Goal: Information Seeking & Learning: Check status

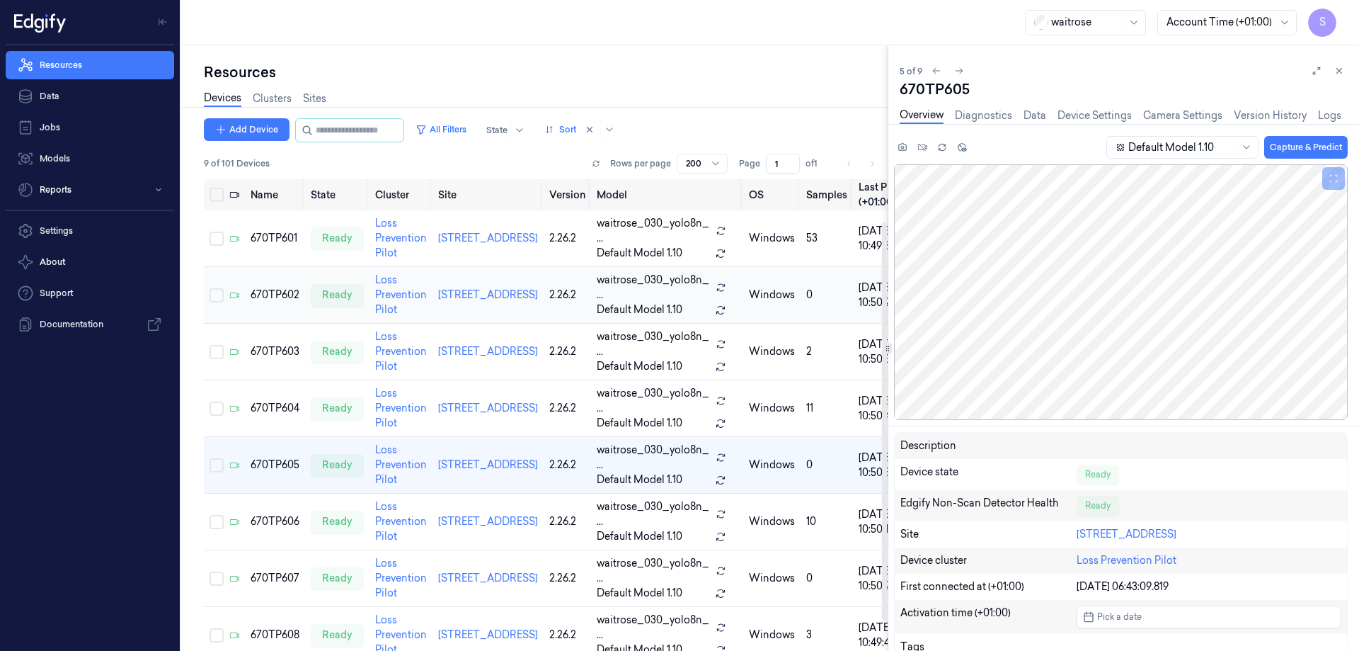
scroll to position [50, 0]
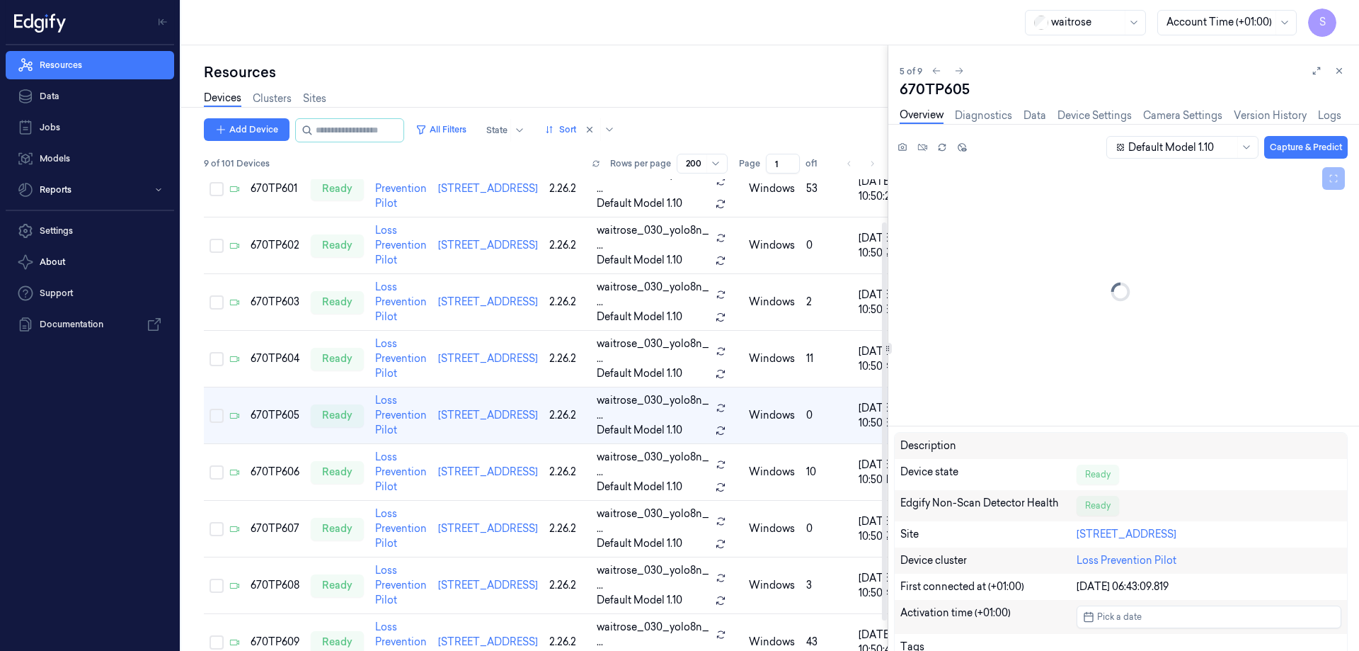
scroll to position [50, 0]
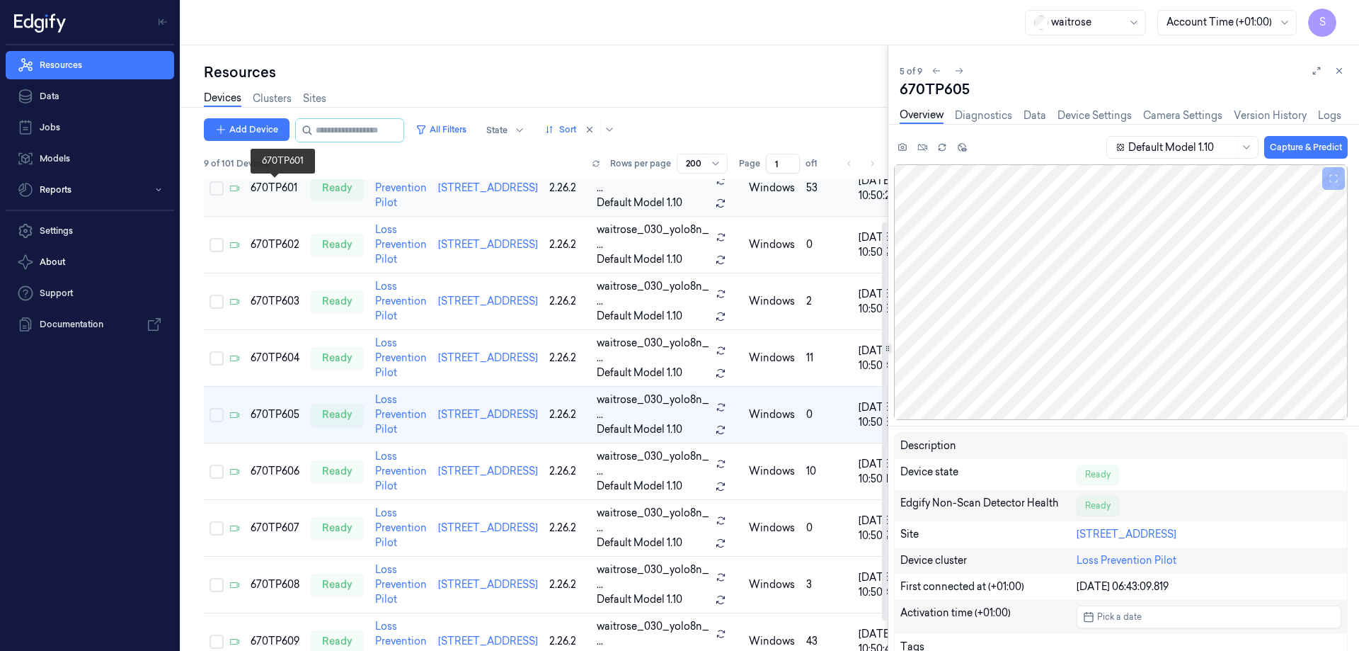
click at [275, 180] on td "670TP601" at bounding box center [275, 188] width 60 height 57
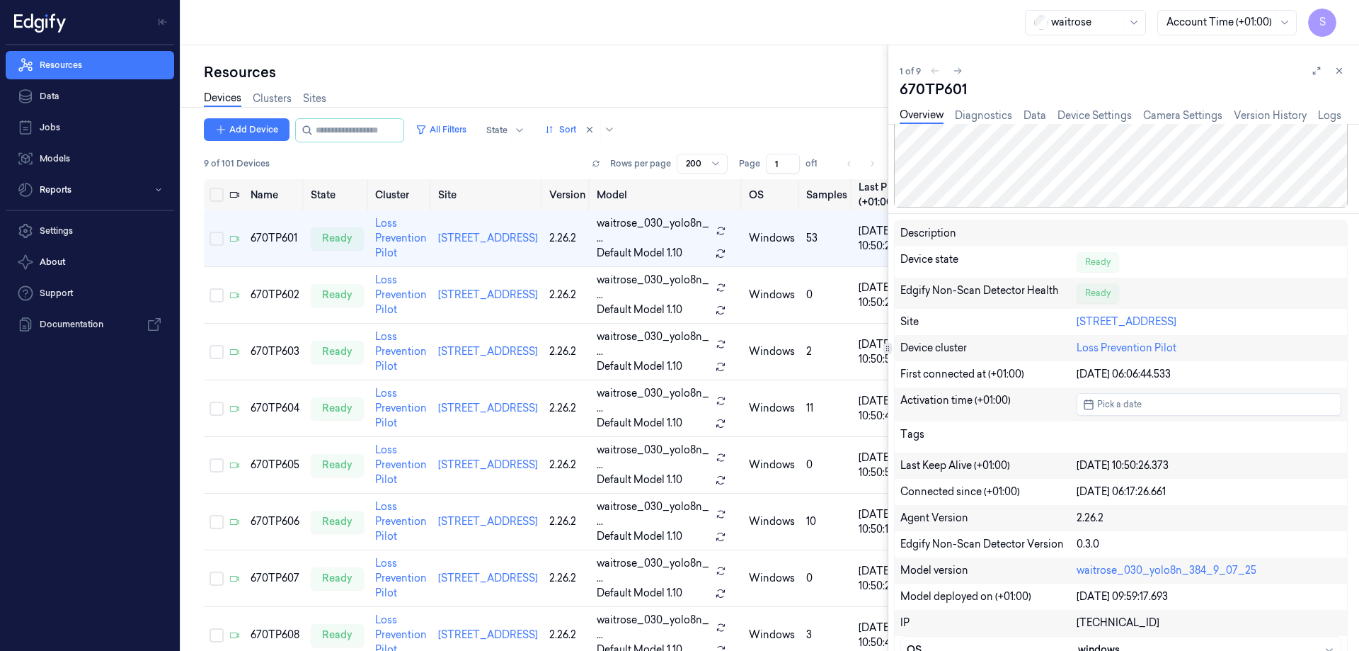
click at [920, 88] on div "670TP601" at bounding box center [1124, 89] width 448 height 20
copy div "670TP601"
click at [67, 191] on button "Reports" at bounding box center [90, 190] width 169 height 28
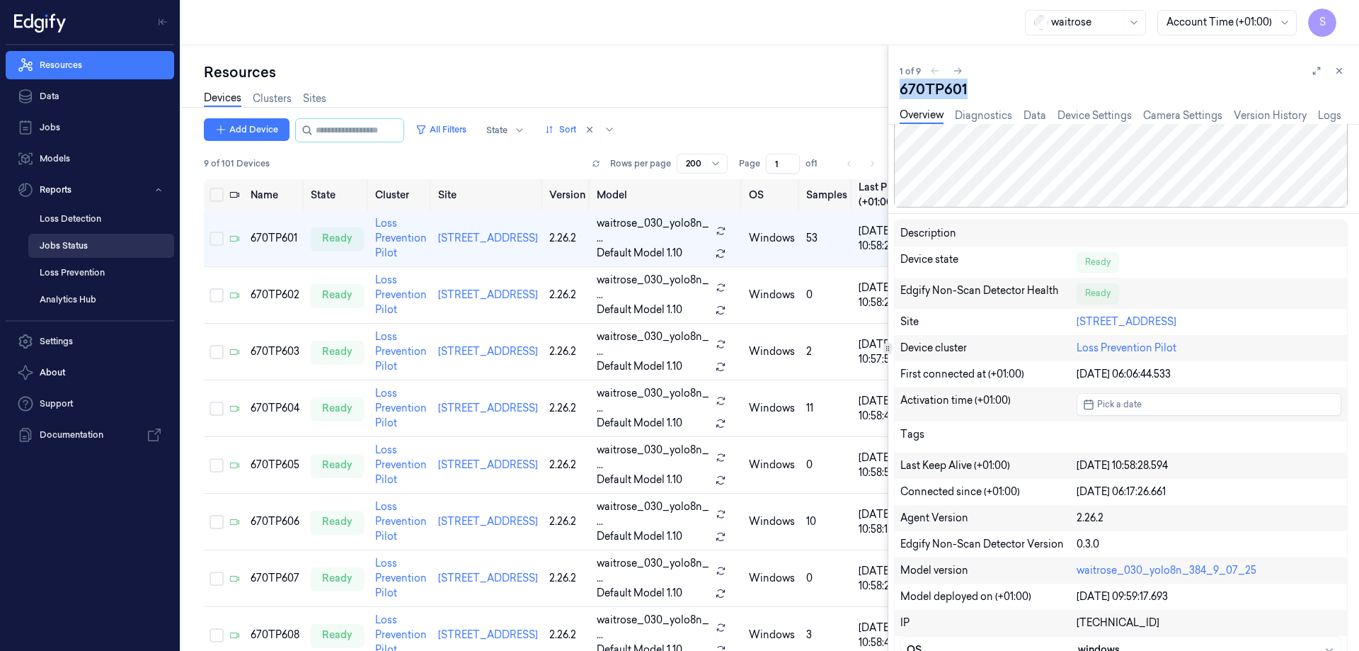
click at [64, 244] on link "Jobs Status" at bounding box center [101, 246] width 146 height 24
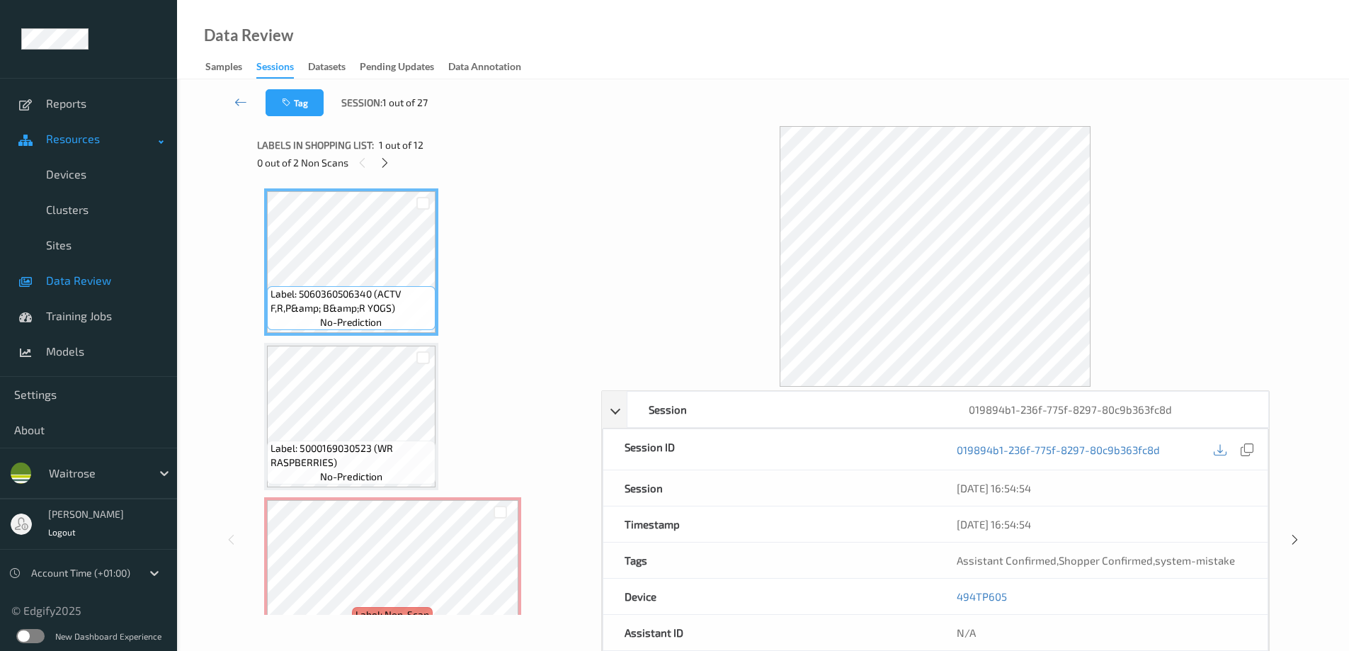
click at [57, 137] on span "Resources" at bounding box center [102, 139] width 113 height 14
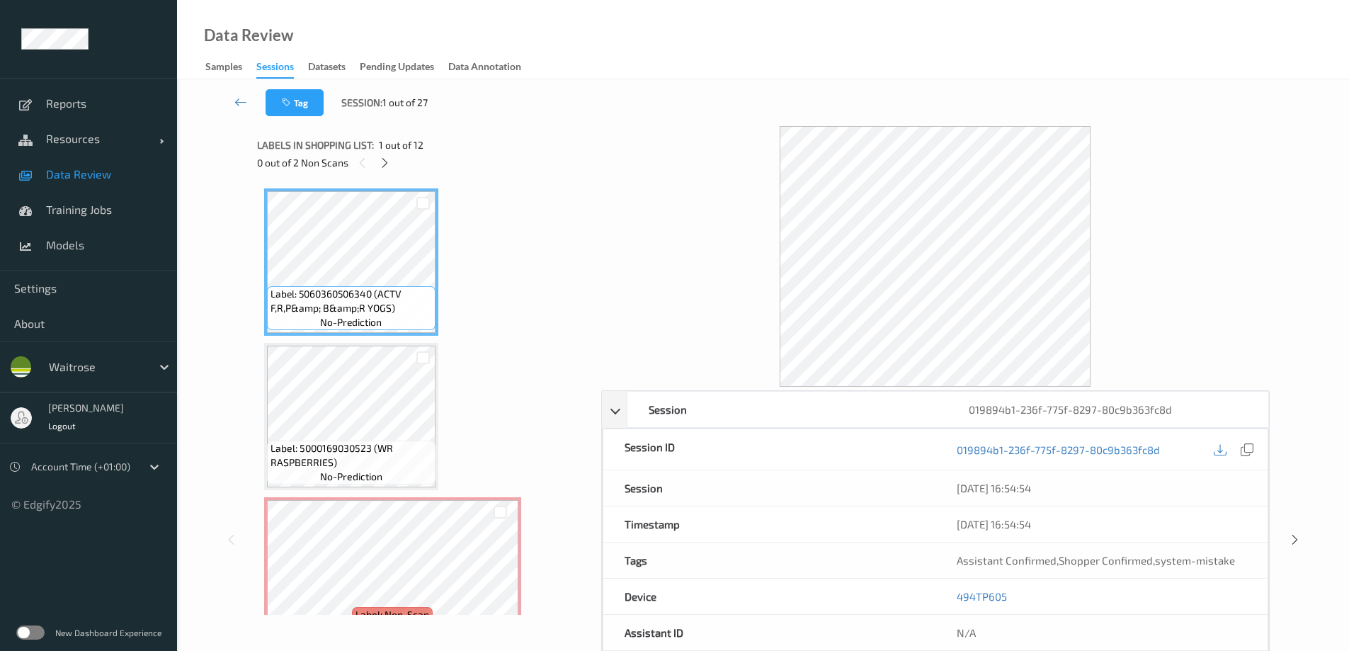
click at [72, 173] on span "Data Review" at bounding box center [104, 174] width 117 height 14
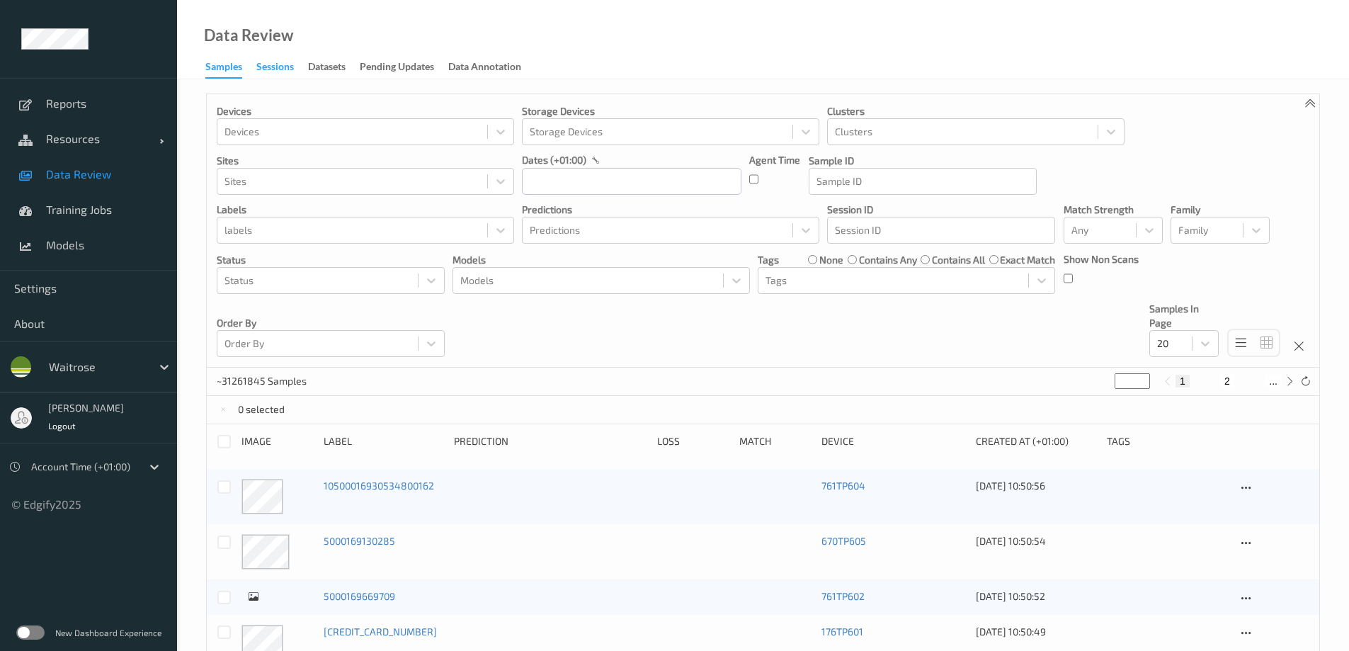
click at [279, 66] on div "Sessions" at bounding box center [275, 68] width 38 height 18
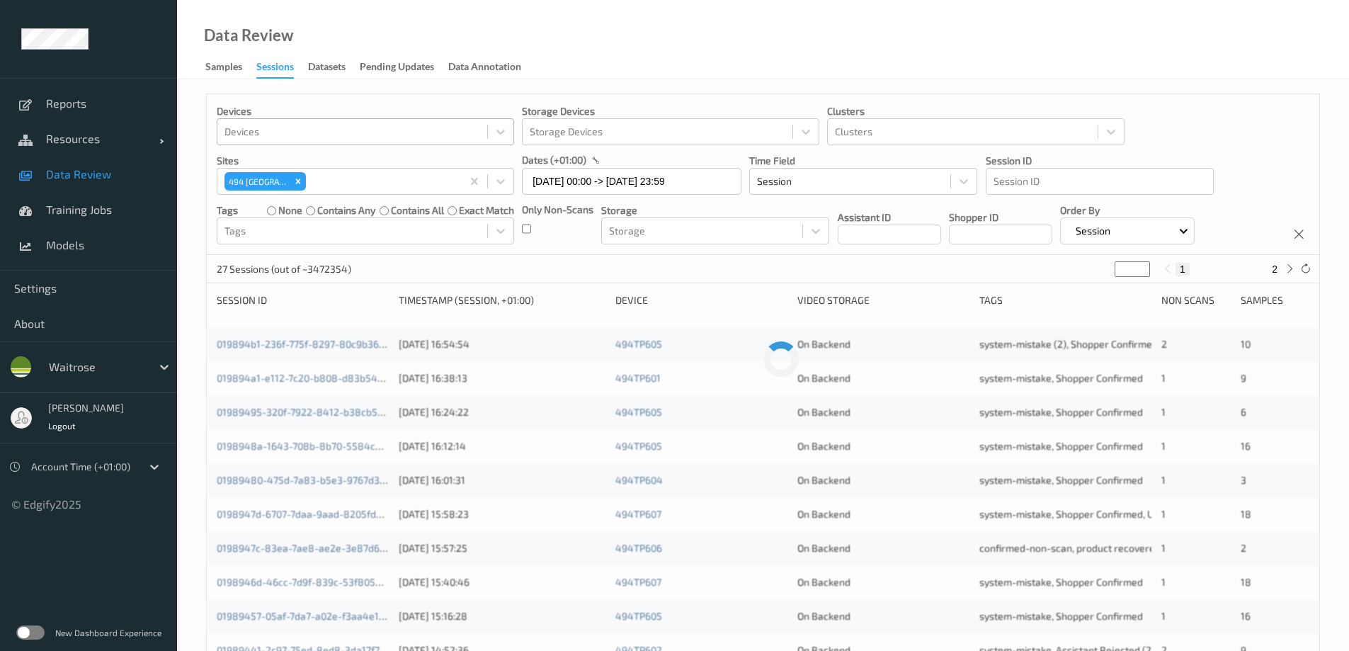
click at [243, 131] on div at bounding box center [352, 131] width 256 height 17
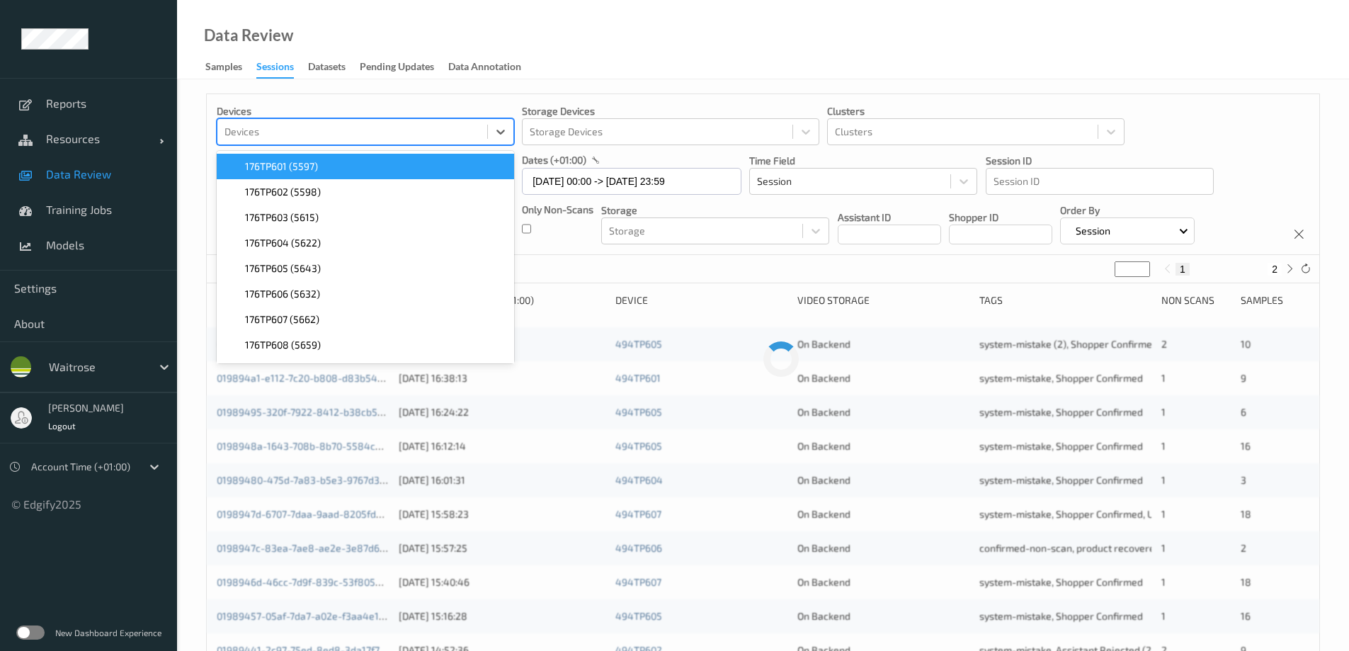
paste input "670TP601"
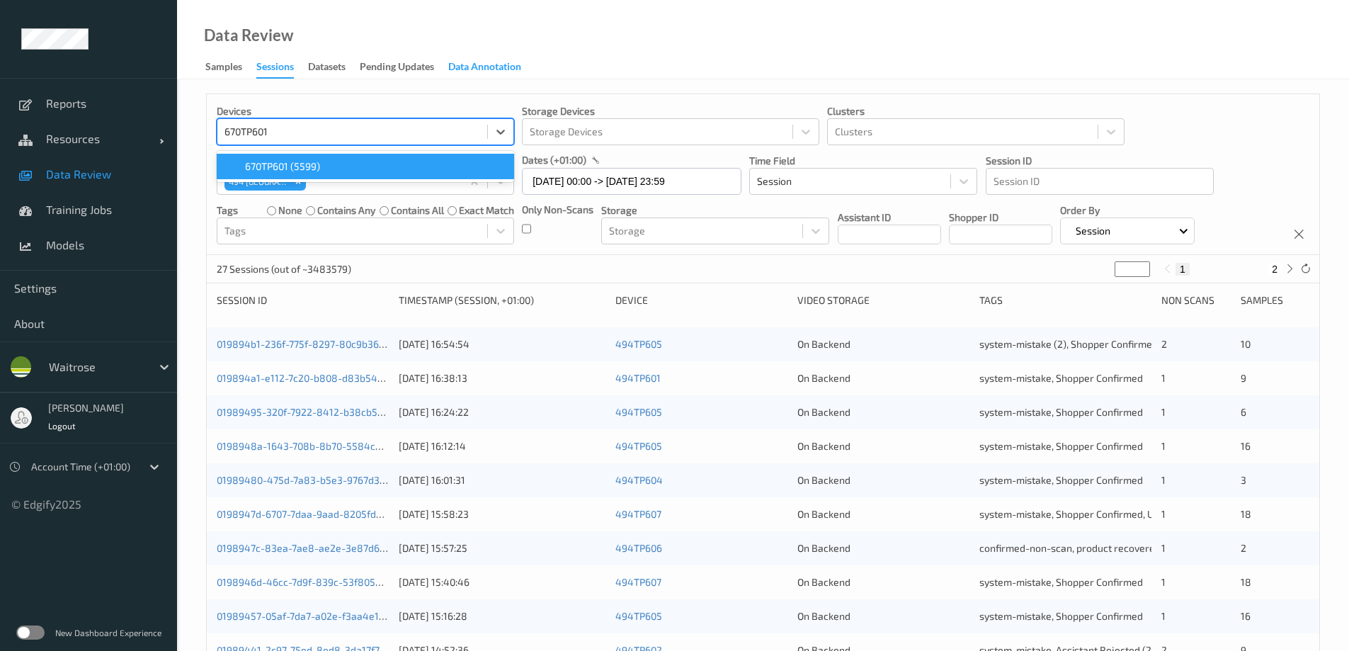
type input "670TP601"
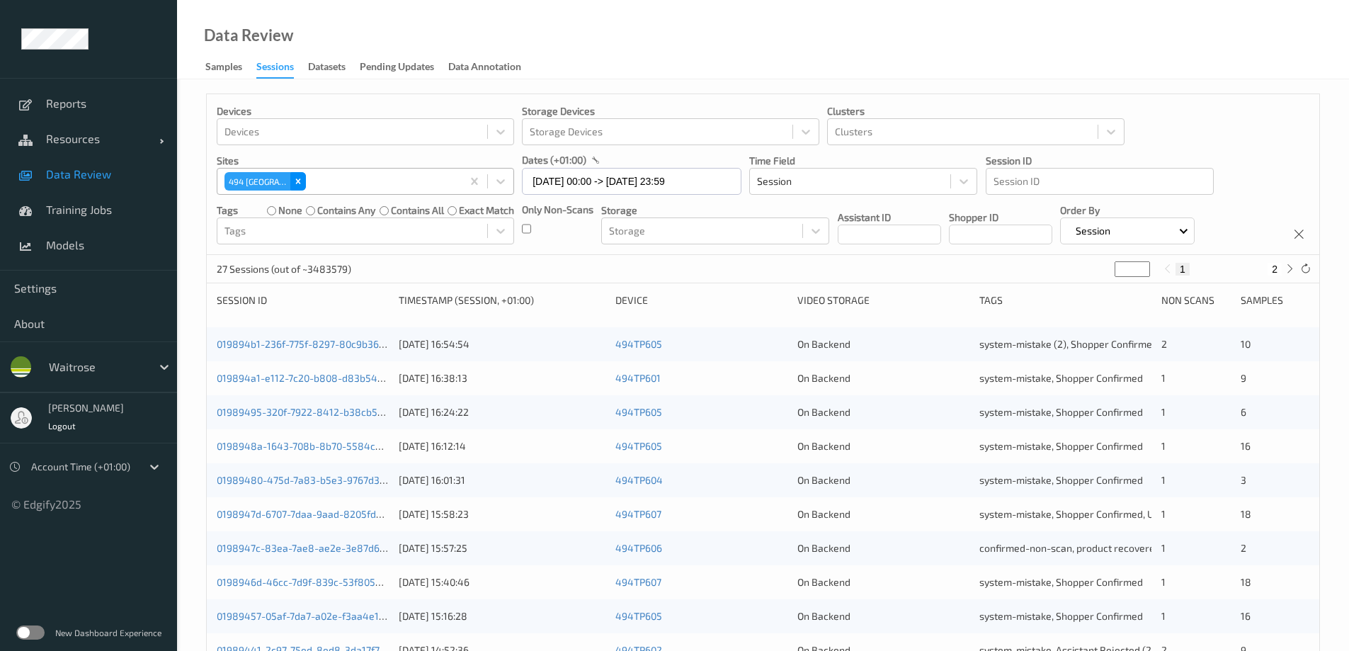
click at [298, 182] on icon "Remove 494 Altrincham" at bounding box center [297, 181] width 5 height 5
click at [286, 131] on div at bounding box center [352, 131] width 256 height 17
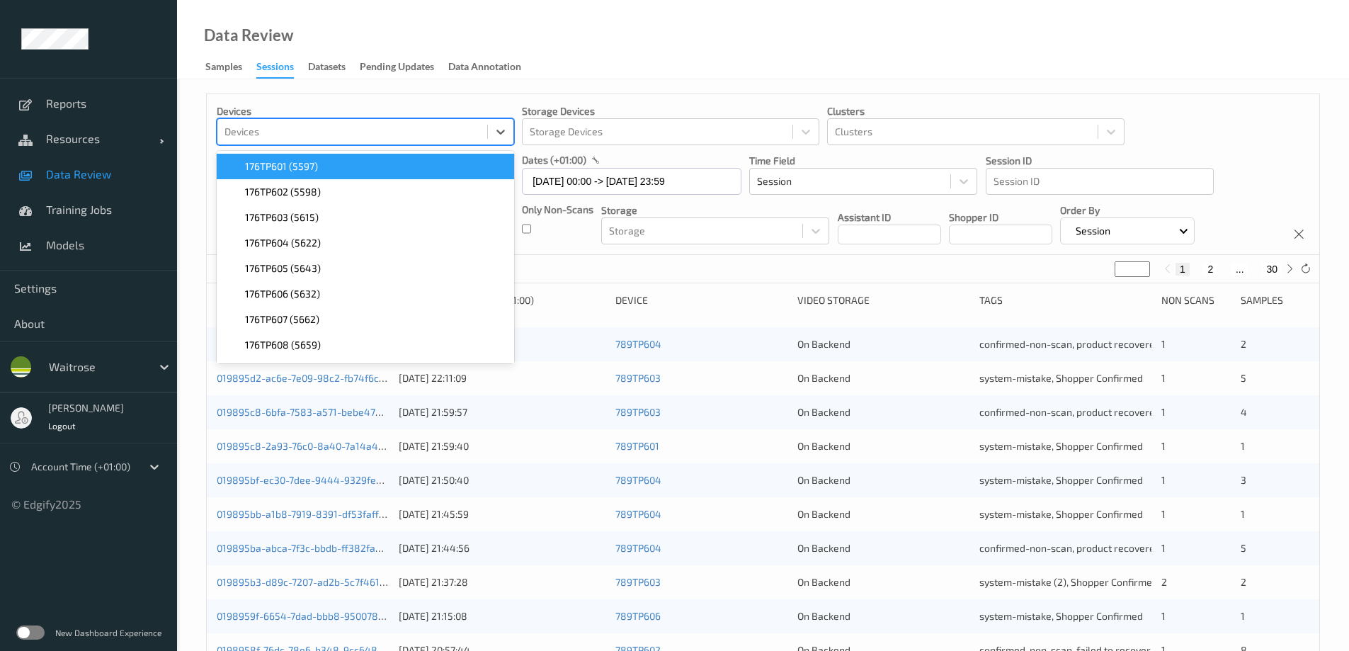
paste input "670TP601"
type input "670TP601"
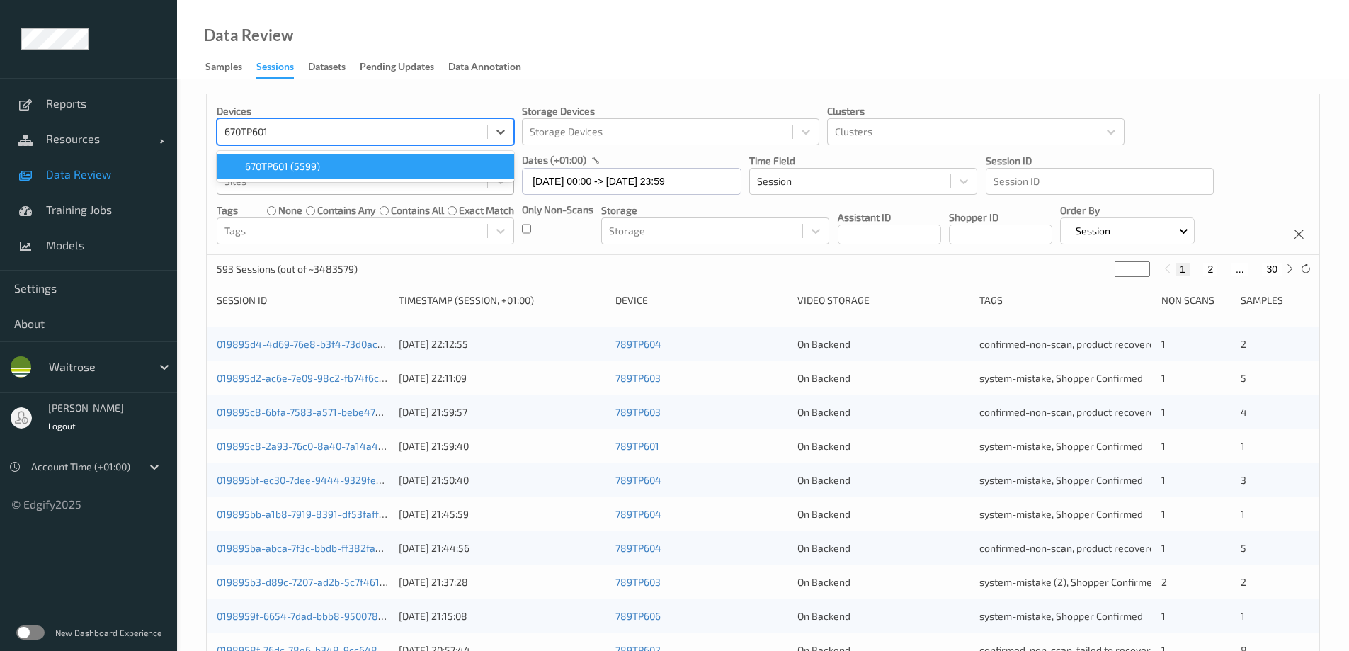
click at [287, 167] on span "670TP601 (5599)" at bounding box center [282, 166] width 75 height 14
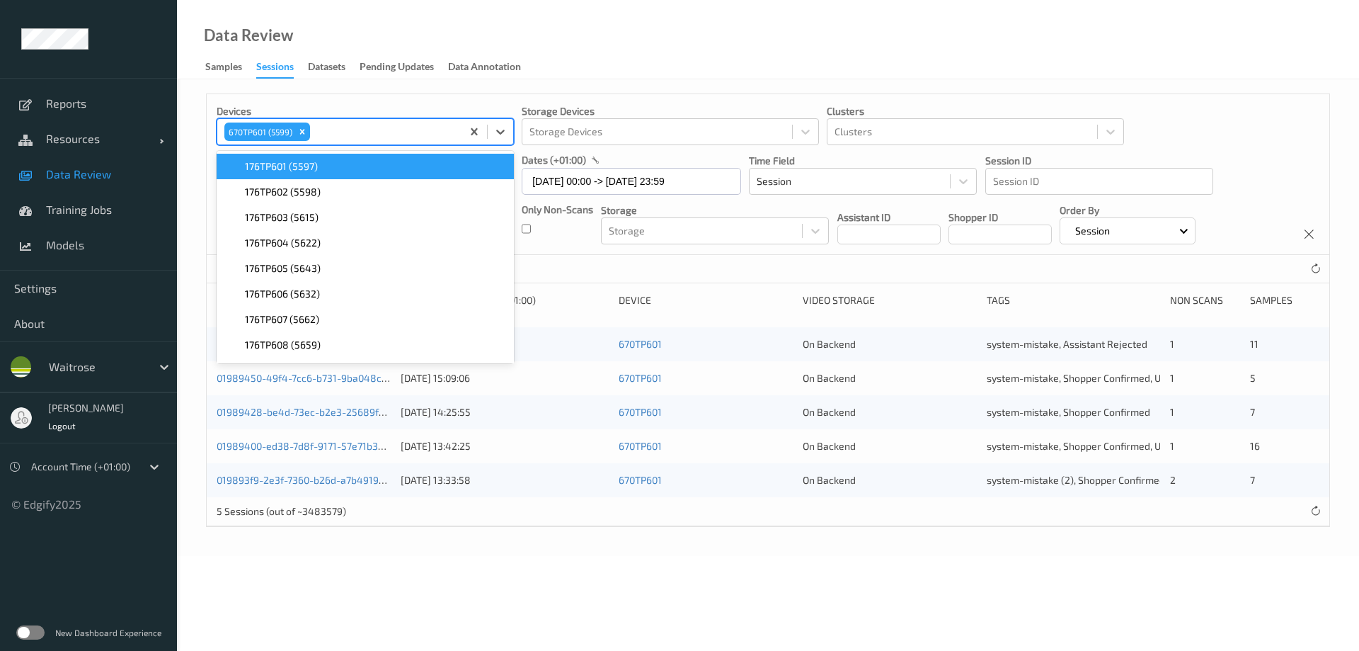
click at [682, 36] on div "Data Review Samples Sessions Datasets Pending Updates Data Annotation" at bounding box center [768, 39] width 1182 height 79
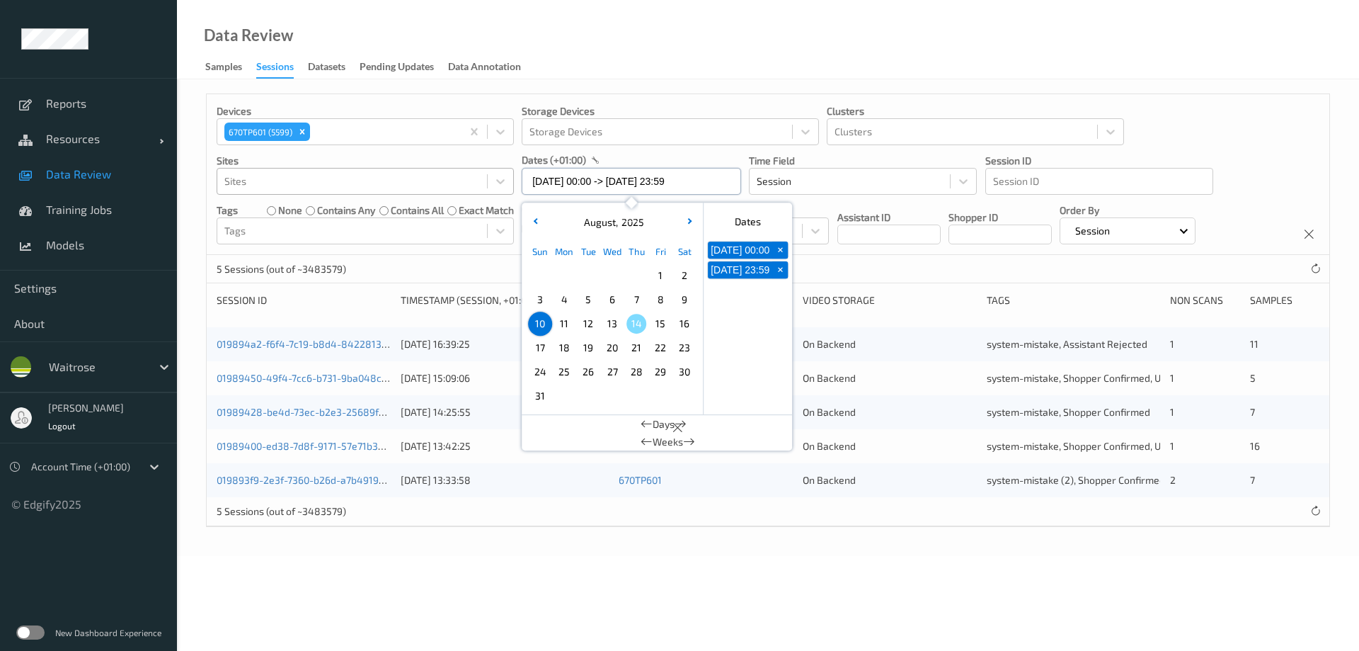
click at [608, 182] on input "[DATE] 00:00 -> [DATE] 23:59" at bounding box center [631, 181] width 219 height 27
click at [637, 323] on span "14" at bounding box center [637, 324] width 20 height 20
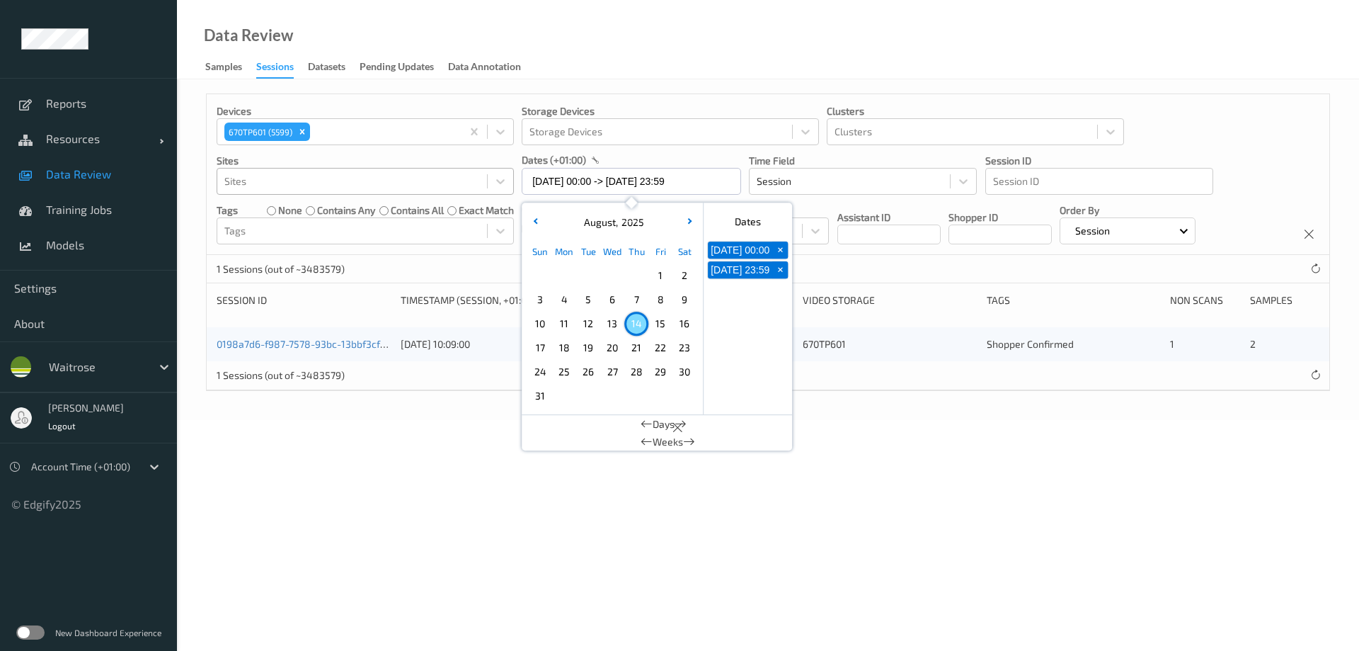
click at [648, 41] on div "Data Review Samples Sessions Datasets Pending Updates Data Annotation" at bounding box center [768, 39] width 1182 height 79
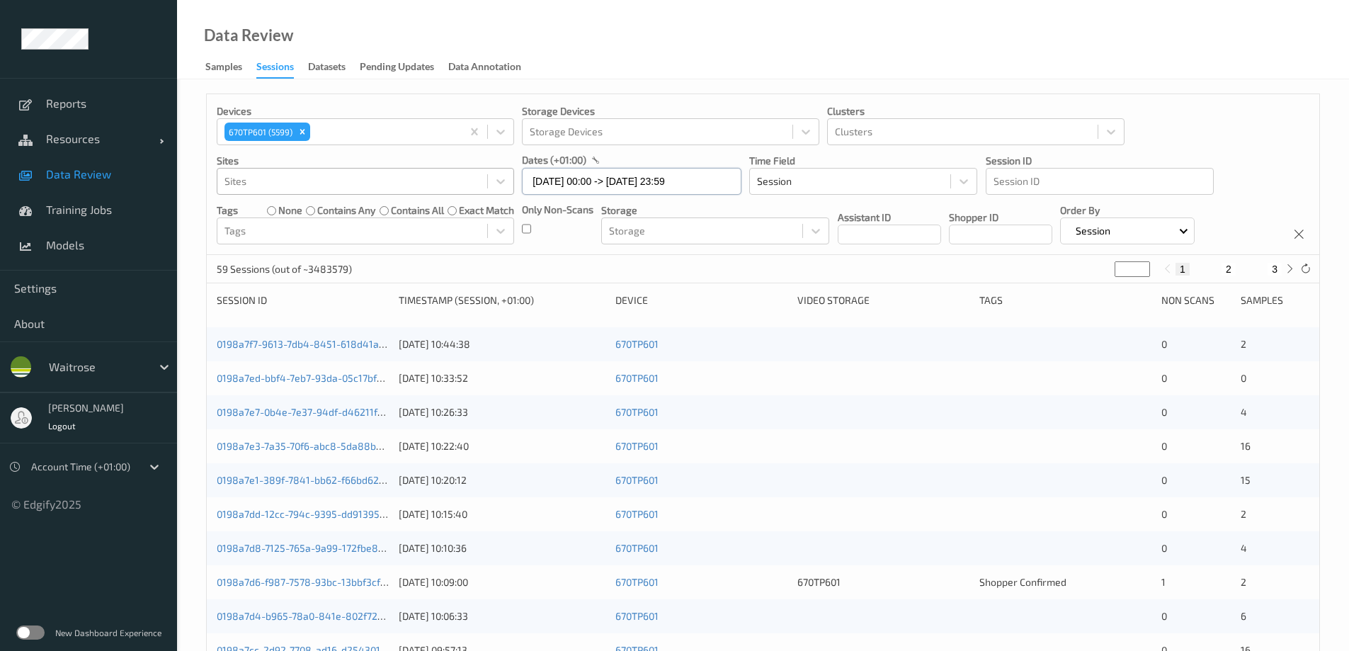
click at [590, 188] on input "[DATE] 00:00 -> [DATE] 23:59" at bounding box center [631, 181] width 219 height 27
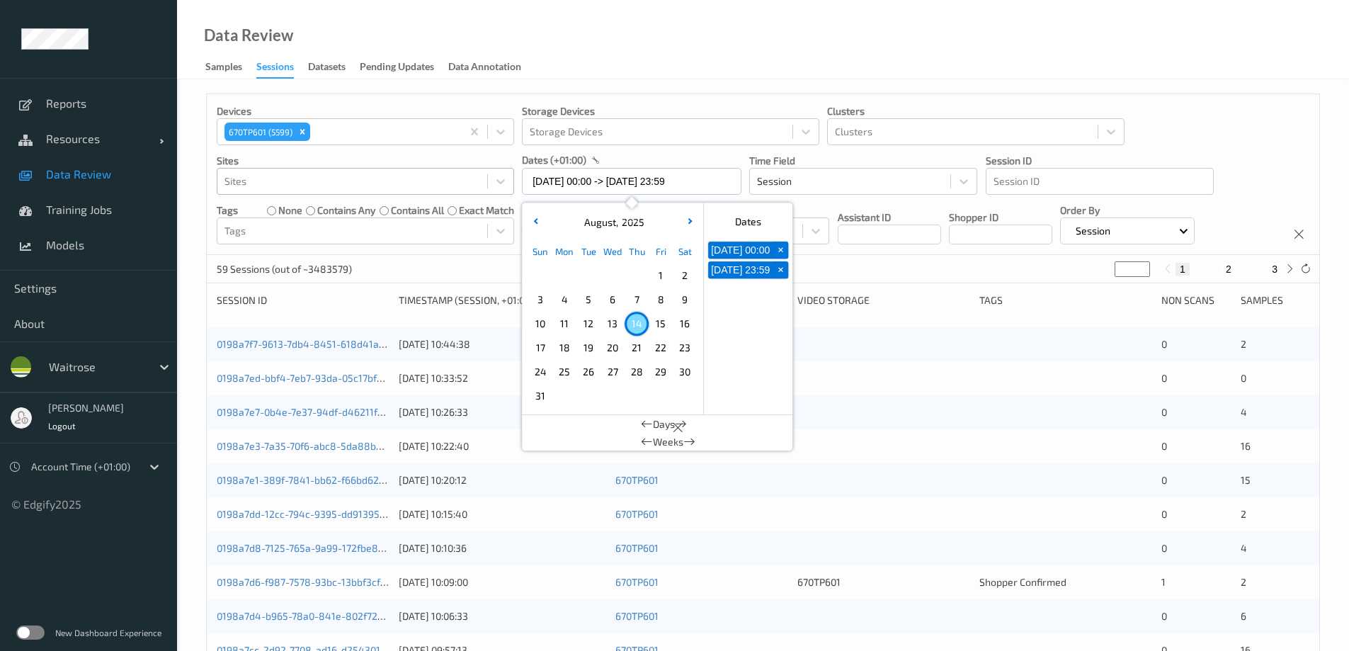
click at [610, 324] on span "13" at bounding box center [613, 324] width 20 height 20
type input "[DATE] 00:00 -> [DATE] 23:59"
click at [590, 47] on div "Data Review Samples Sessions Datasets Pending Updates Data Annotation" at bounding box center [763, 39] width 1172 height 79
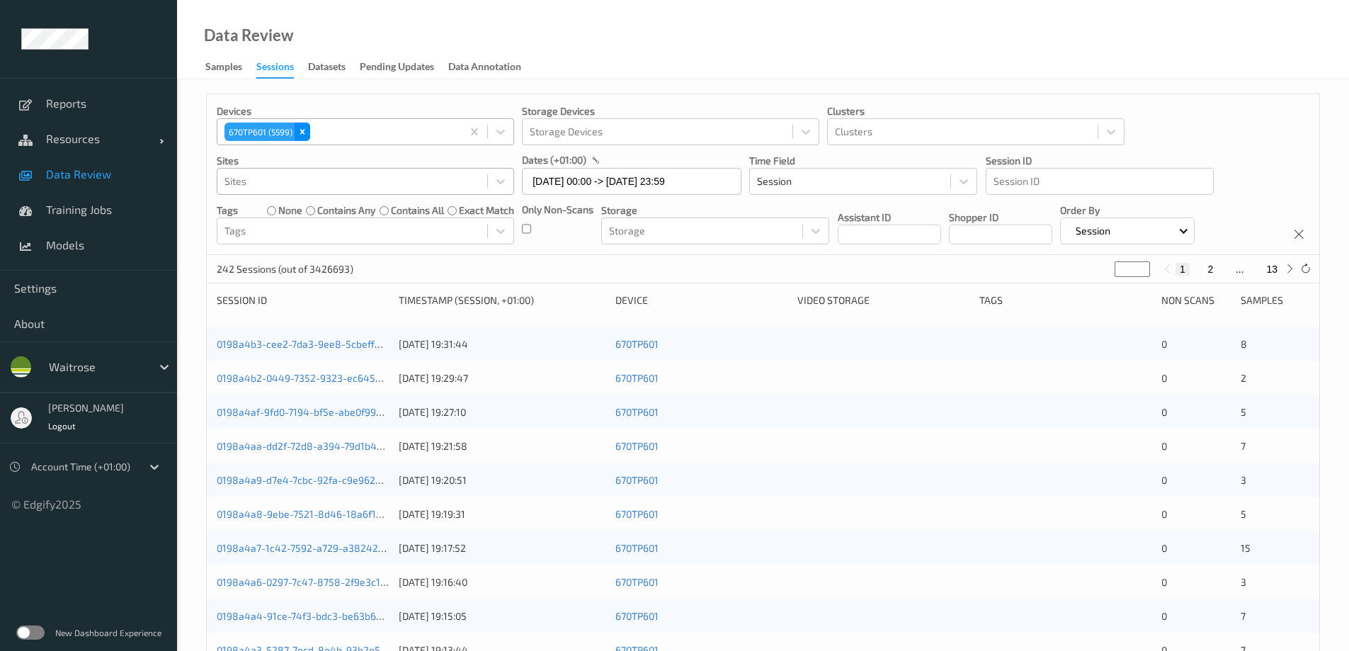
drag, startPoint x: 300, startPoint y: 132, endPoint x: 281, endPoint y: 159, distance: 33.0
click at [301, 132] on icon "Remove 670TP601 (5599)" at bounding box center [302, 132] width 10 height 10
click at [275, 186] on div at bounding box center [352, 181] width 256 height 17
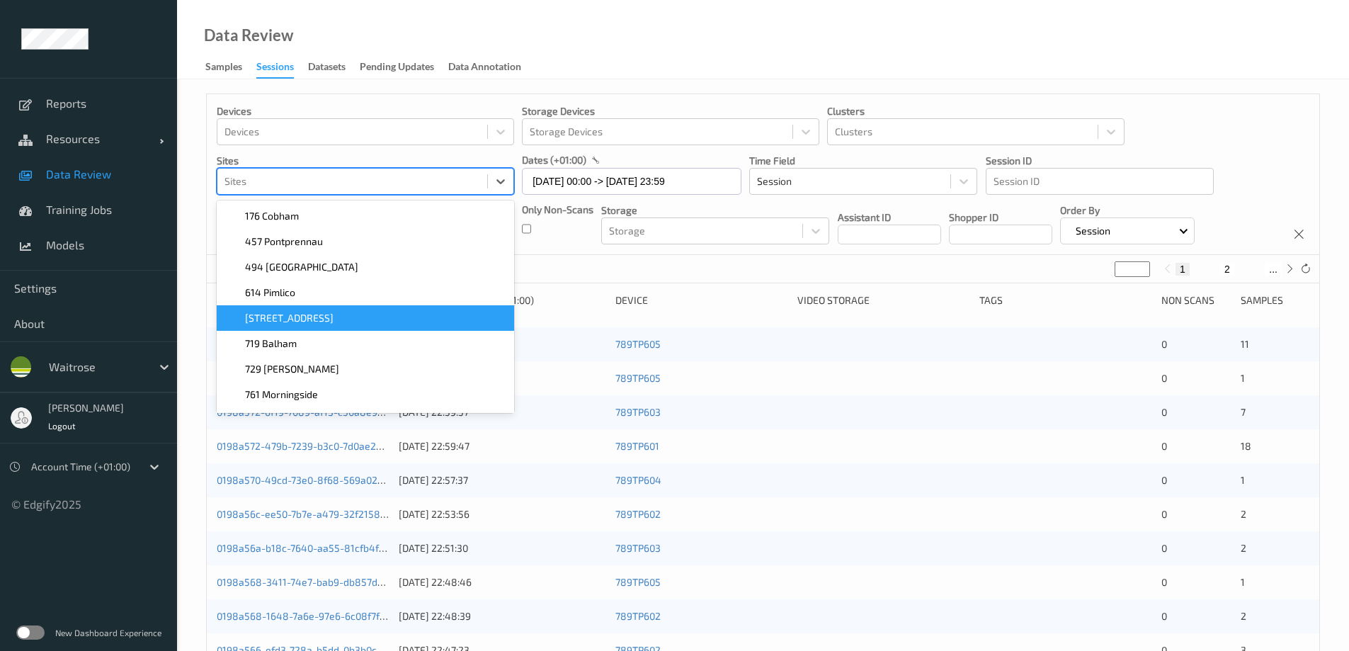
click at [280, 316] on span "[STREET_ADDRESS]" at bounding box center [289, 318] width 88 height 14
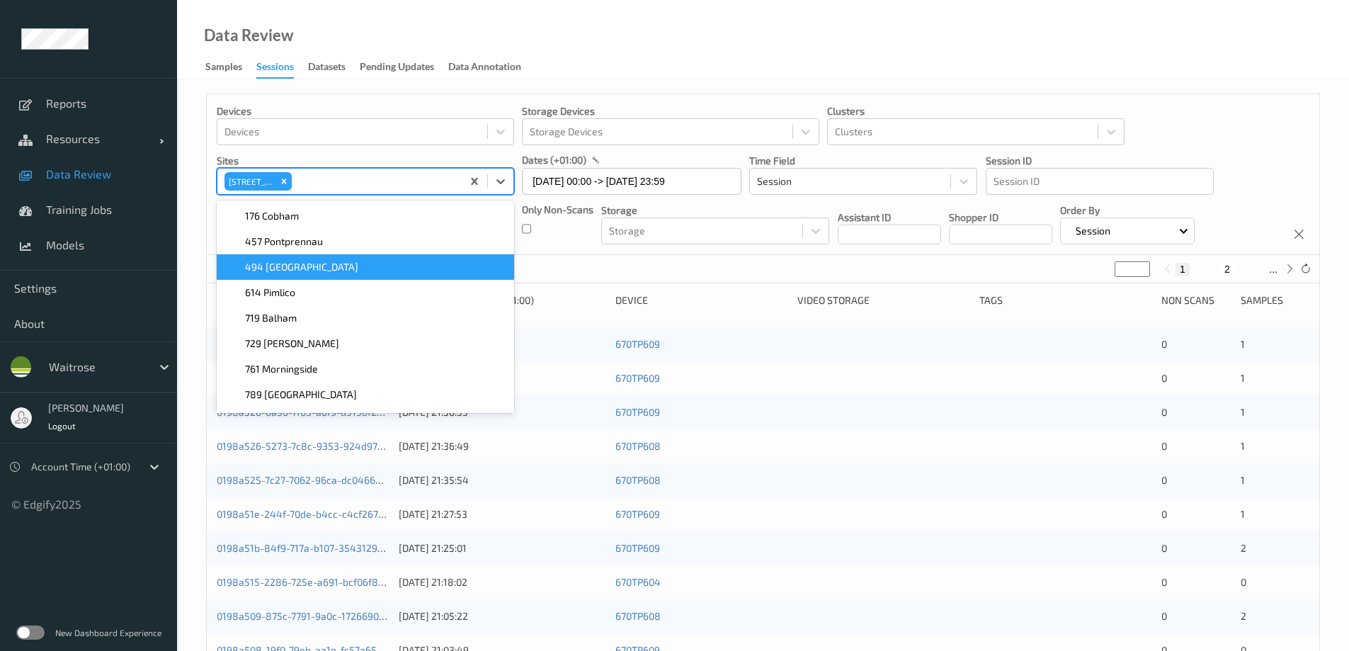
click at [565, 46] on div "Data Review Samples Sessions Datasets Pending Updates Data Annotation" at bounding box center [763, 39] width 1172 height 79
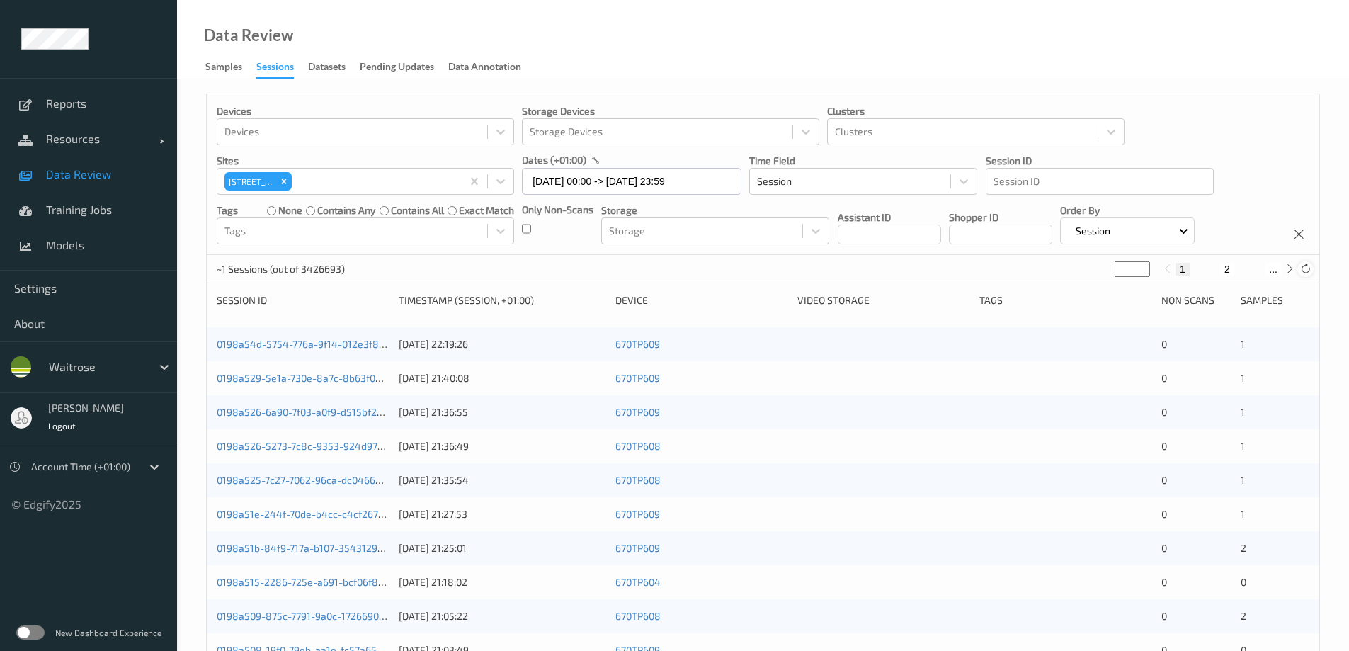
click at [1301, 265] on icon at bounding box center [1305, 268] width 11 height 11
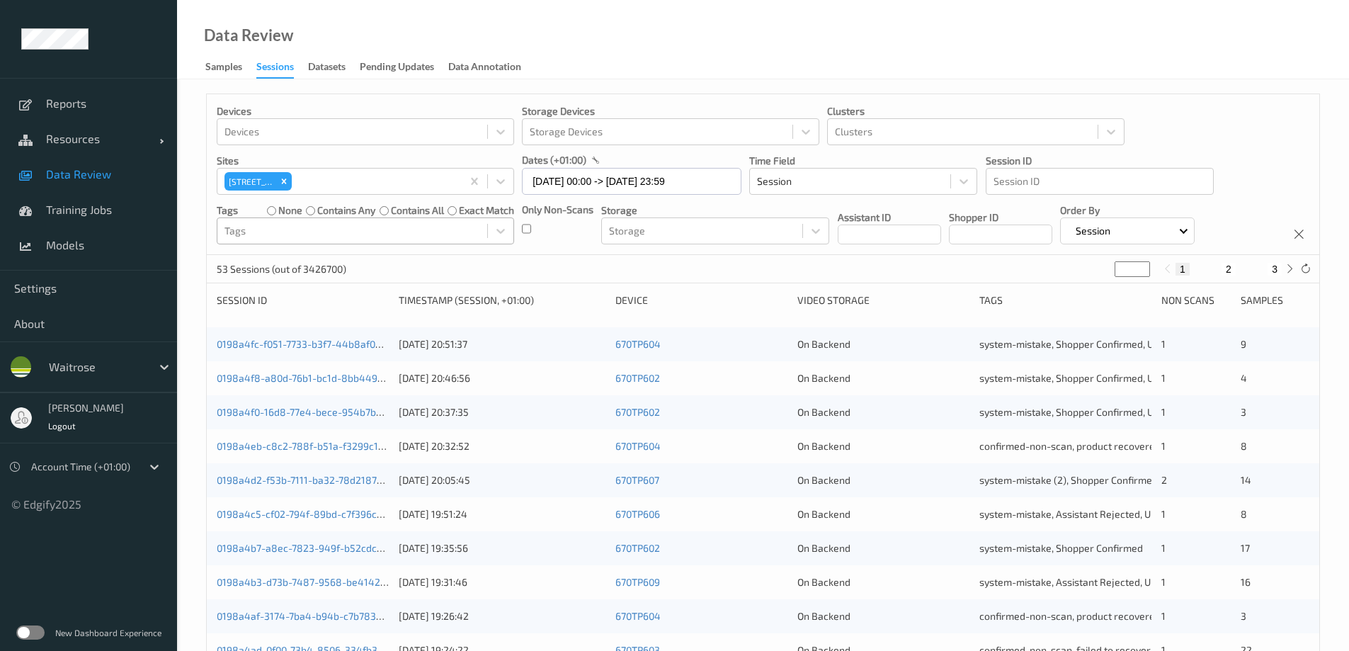
click at [332, 234] on div at bounding box center [352, 230] width 256 height 17
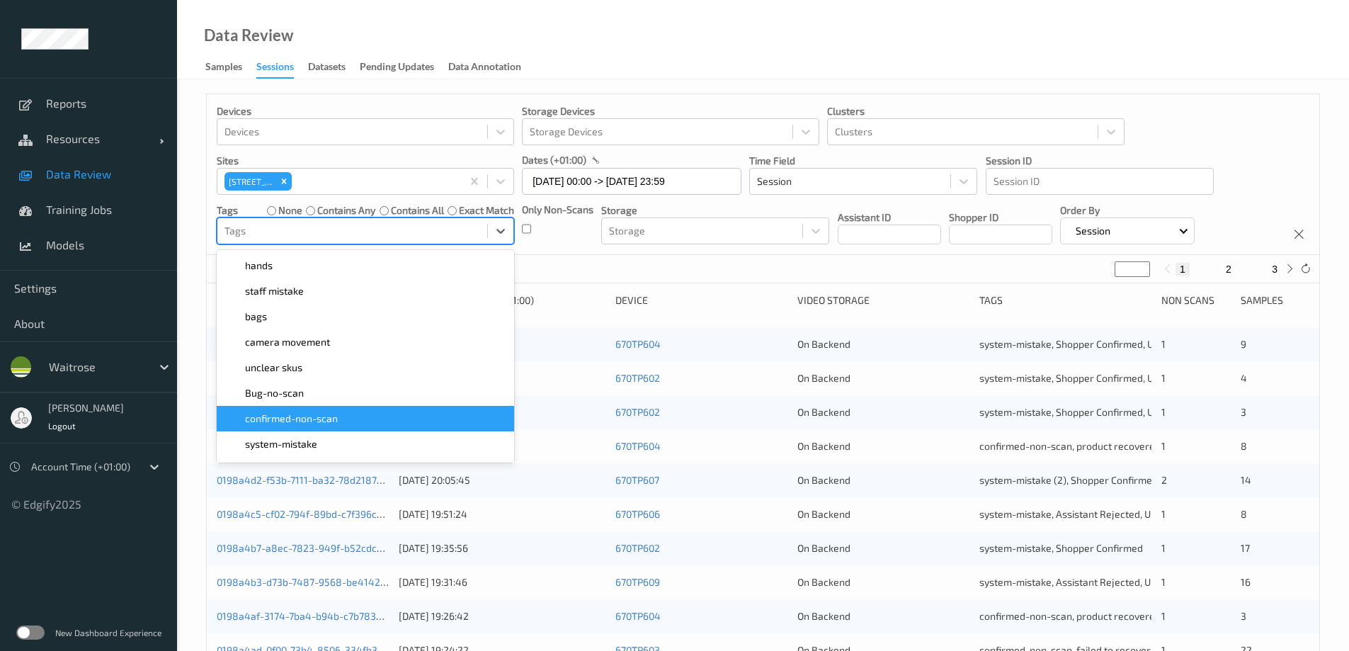
click at [301, 426] on span "confirmed-non-scan" at bounding box center [291, 418] width 93 height 14
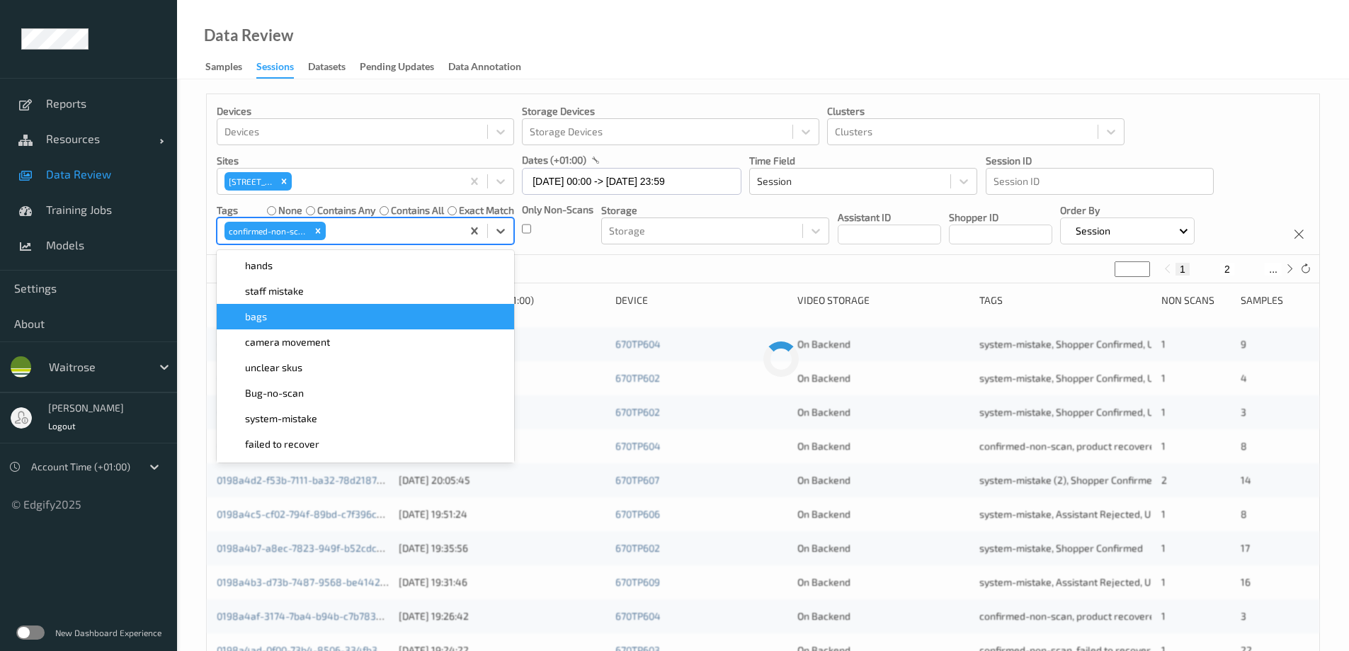
click at [598, 50] on div "Data Review Samples Sessions Datasets Pending Updates Data Annotation" at bounding box center [763, 39] width 1172 height 79
